Goal: Navigation & Orientation: Go to known website

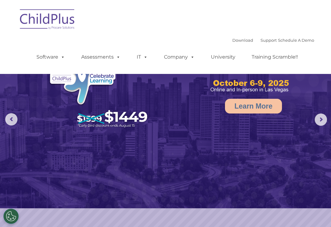
select select "MEDIUM"
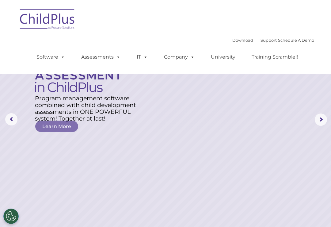
click at [57, 19] on img at bounding box center [47, 20] width 61 height 31
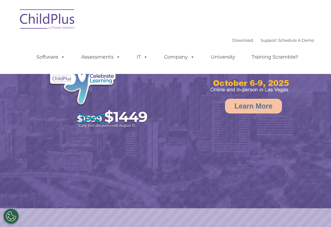
select select "MEDIUM"
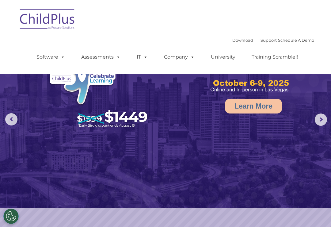
click at [322, 117] on rs-arrow at bounding box center [321, 120] width 12 height 12
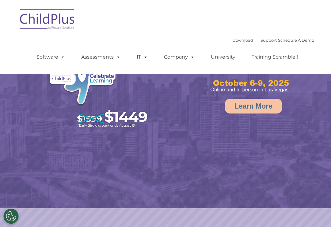
select select "MEDIUM"
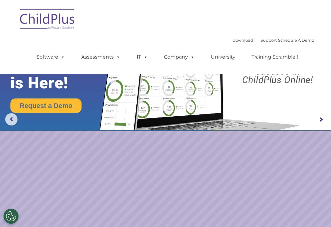
click at [66, 29] on img at bounding box center [47, 20] width 61 height 31
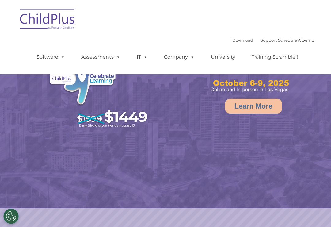
select select "MEDIUM"
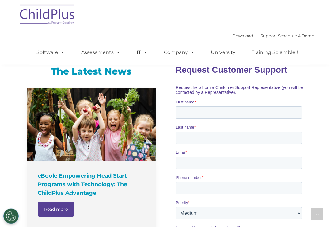
scroll to position [412, 0]
